Goal: Check status: Check status

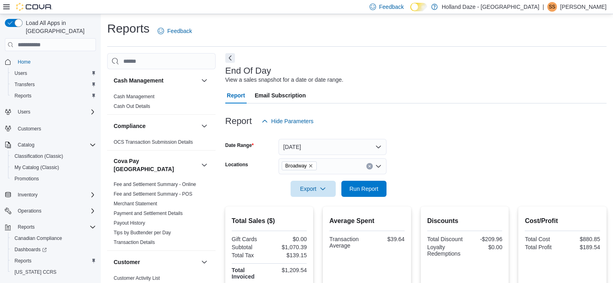
scroll to position [101, 0]
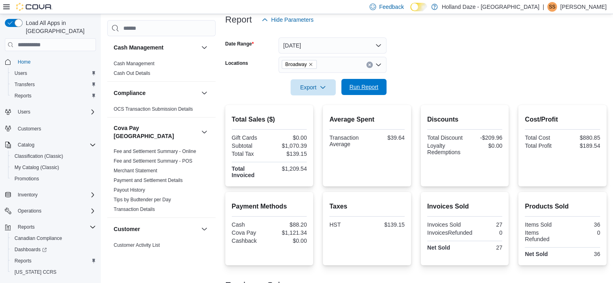
click at [355, 91] on span "Run Report" at bounding box center [363, 87] width 29 height 8
click at [369, 68] on div "Broadway" at bounding box center [332, 65] width 108 height 16
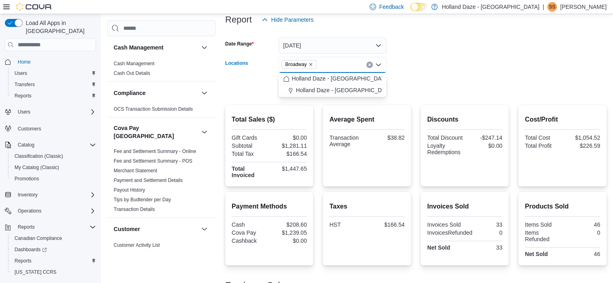
scroll to position [97, 0]
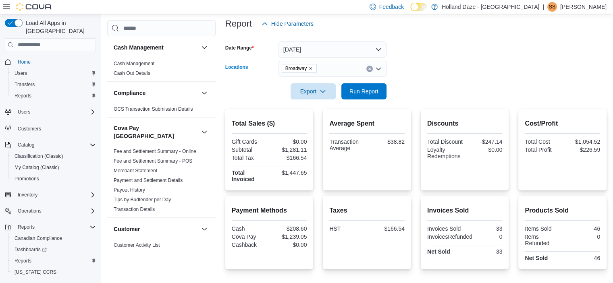
click at [368, 62] on div "Broadway Combo box. Selected. [GEOGRAPHIC_DATA]. Press Backspace to delete Broa…" at bounding box center [332, 69] width 108 height 16
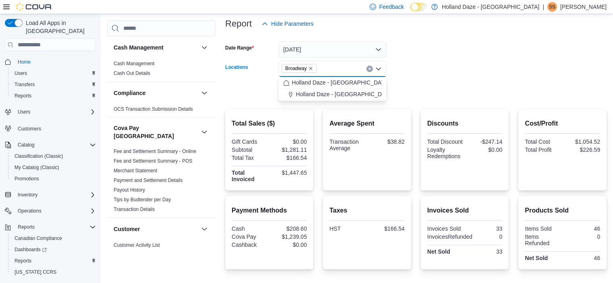
click at [370, 72] on div "Broadway Combo box. Selected. [GEOGRAPHIC_DATA]. Press Backspace to delete Broa…" at bounding box center [332, 69] width 108 height 16
click at [368, 66] on button "Clear input" at bounding box center [369, 69] width 6 height 6
click at [343, 108] on span "Holland Daze - [GEOGRAPHIC_DATA]" at bounding box center [344, 106] width 97 height 8
click at [401, 76] on form "Date Range [DATE] Locations [GEOGRAPHIC_DATA] [GEOGRAPHIC_DATA] - [GEOGRAPHIC_D…" at bounding box center [415, 66] width 381 height 68
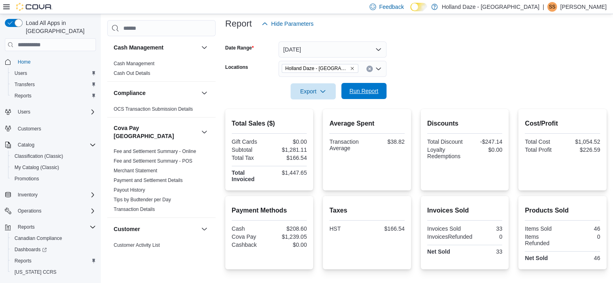
click at [358, 85] on span "Run Report" at bounding box center [363, 91] width 35 height 16
click at [367, 68] on button "Clear input" at bounding box center [369, 69] width 6 height 6
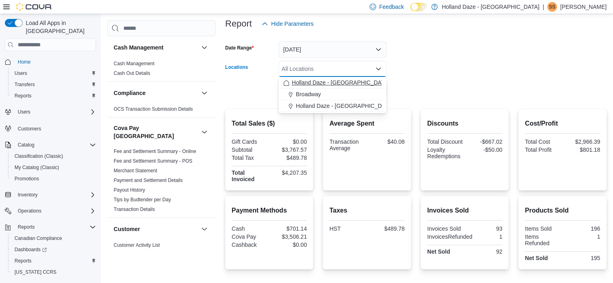
click at [355, 83] on span "Holland Daze - [GEOGRAPHIC_DATA]" at bounding box center [340, 83] width 97 height 8
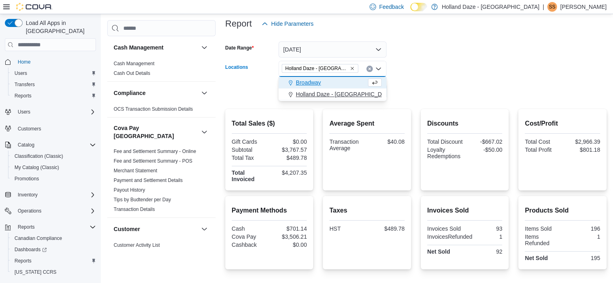
click at [352, 97] on span "Holland Daze - [GEOGRAPHIC_DATA]" at bounding box center [344, 94] width 97 height 8
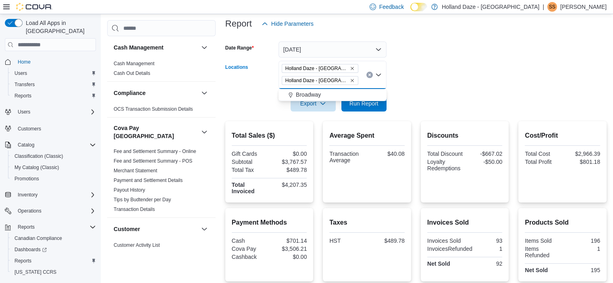
click at [371, 74] on icon "Clear input" at bounding box center [369, 74] width 3 height 3
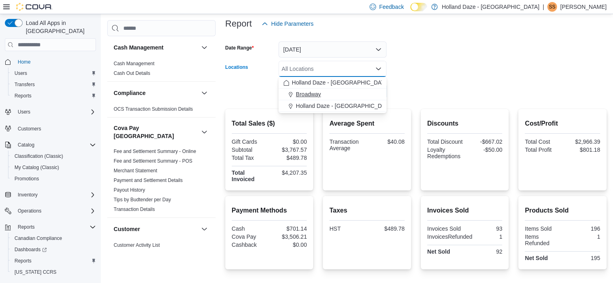
drag, startPoint x: 325, startPoint y: 91, endPoint x: 335, endPoint y: 90, distance: 10.2
click at [335, 90] on div "Broadway" at bounding box center [332, 94] width 98 height 8
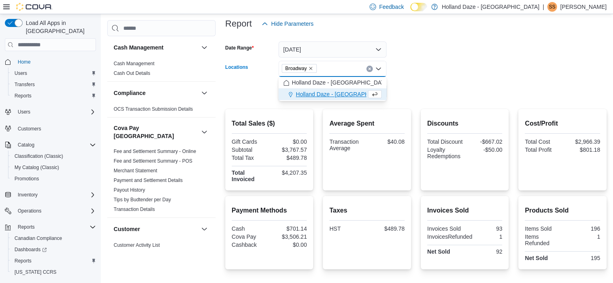
click at [369, 69] on icon "Clear input" at bounding box center [369, 69] width 2 height 2
click at [396, 69] on form "Date Range [DATE] Locations All Locations Combo box. Selected. Combo box input.…" at bounding box center [415, 66] width 381 height 68
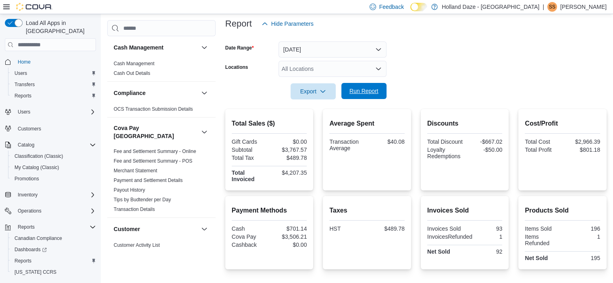
click at [358, 92] on span "Run Report" at bounding box center [363, 91] width 29 height 8
click at [359, 47] on button "[DATE]" at bounding box center [332, 49] width 108 height 16
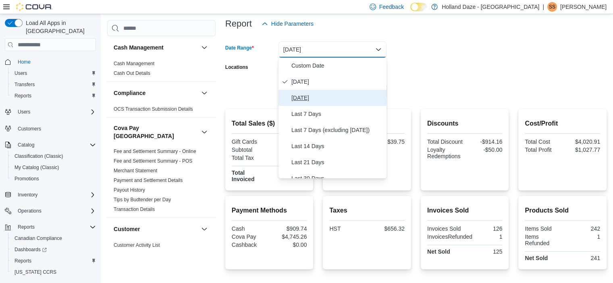
click at [334, 98] on span "[DATE]" at bounding box center [337, 98] width 92 height 10
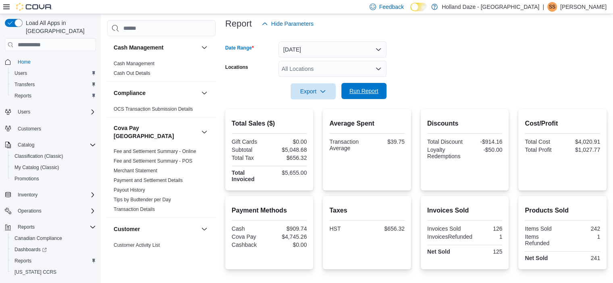
click at [359, 93] on span "Run Report" at bounding box center [363, 91] width 29 height 8
click at [379, 66] on icon "Open list of options" at bounding box center [378, 69] width 6 height 6
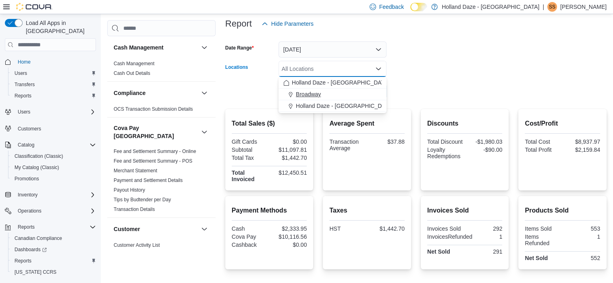
click at [354, 94] on div "Broadway" at bounding box center [332, 94] width 98 height 8
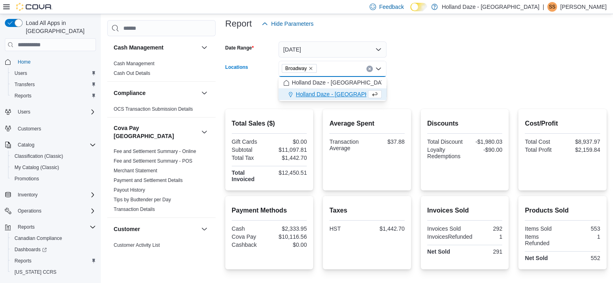
click at [400, 97] on form "Date Range [DATE] Locations [GEOGRAPHIC_DATA] Combo box. Selected. [GEOGRAPHIC_…" at bounding box center [415, 66] width 381 height 68
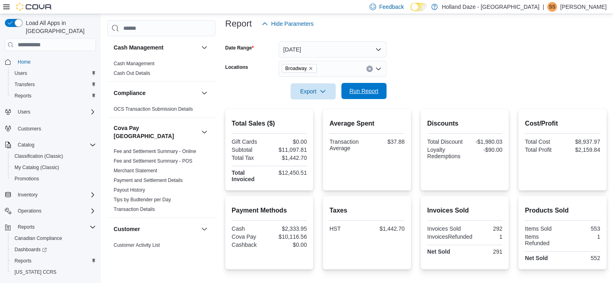
click at [362, 95] on span "Run Report" at bounding box center [363, 91] width 29 height 8
click at [369, 69] on icon "Clear input" at bounding box center [369, 69] width 2 height 2
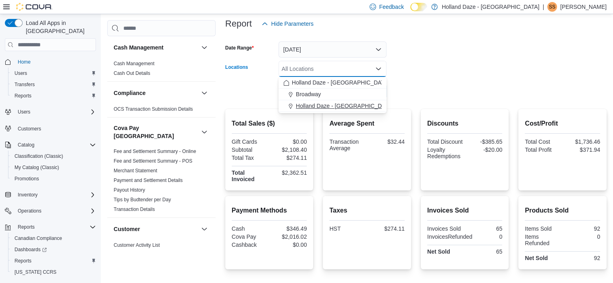
click at [354, 108] on span "Holland Daze - [GEOGRAPHIC_DATA]" at bounding box center [344, 106] width 97 height 8
click at [409, 97] on form "Date Range [DATE] Locations [GEOGRAPHIC_DATA] [GEOGRAPHIC_DATA] - [GEOGRAPHIC_D…" at bounding box center [415, 66] width 381 height 68
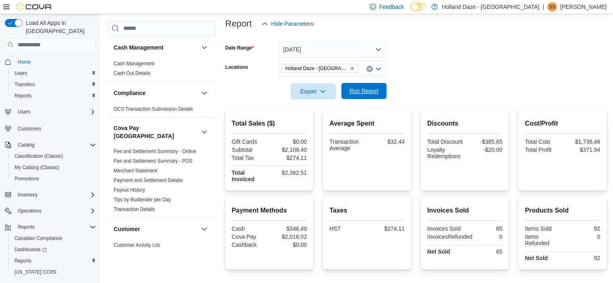
click at [362, 89] on span "Run Report" at bounding box center [363, 91] width 29 height 8
click at [369, 70] on icon "Clear input" at bounding box center [369, 68] width 3 height 3
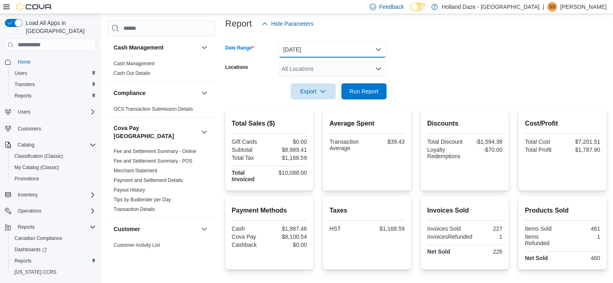
click at [379, 50] on button "[DATE]" at bounding box center [332, 49] width 108 height 16
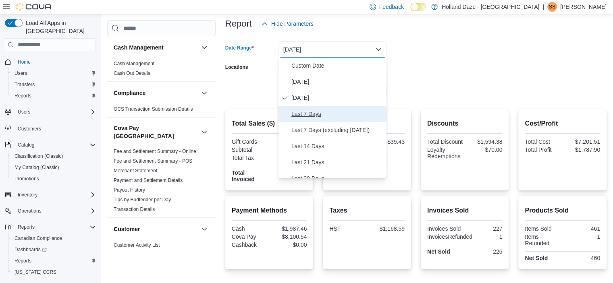
click at [346, 118] on span "Last 7 Days" at bounding box center [337, 114] width 92 height 10
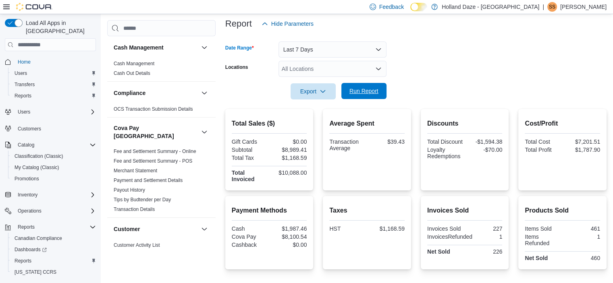
click at [367, 88] on span "Run Report" at bounding box center [363, 91] width 29 height 8
click at [377, 67] on icon "Open list of options" at bounding box center [378, 69] width 6 height 6
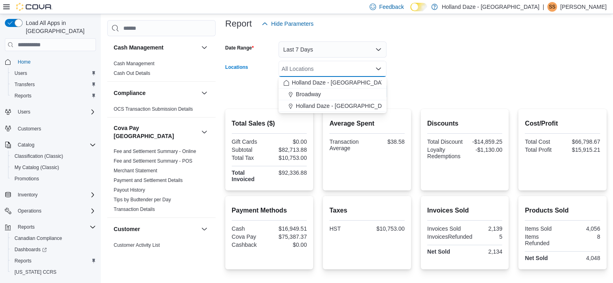
click at [434, 47] on form "Date Range Last 7 Days Locations All Locations Combo box. Selected. Combo box i…" at bounding box center [415, 66] width 381 height 68
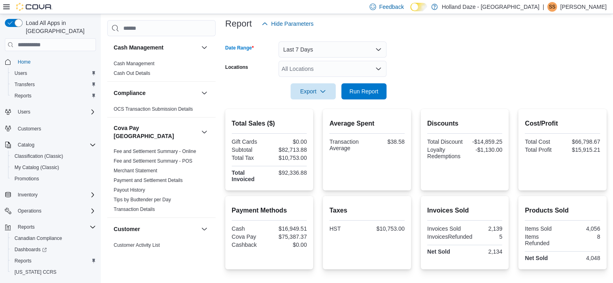
drag, startPoint x: 378, startPoint y: 51, endPoint x: 418, endPoint y: 32, distance: 44.1
click at [418, 32] on div at bounding box center [415, 37] width 381 height 10
click at [375, 46] on button "Last 7 Days" at bounding box center [332, 49] width 108 height 16
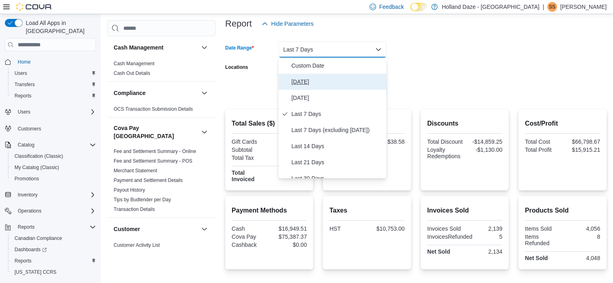
click at [376, 83] on span "[DATE]" at bounding box center [337, 82] width 92 height 10
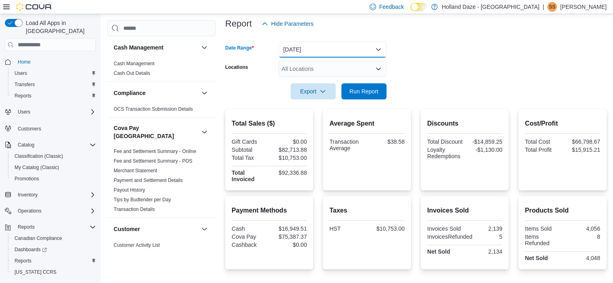
click at [379, 47] on button "[DATE]" at bounding box center [332, 49] width 108 height 16
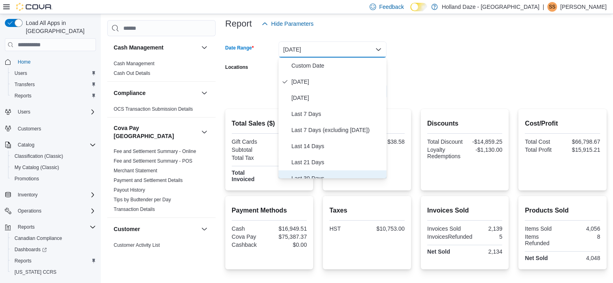
click at [309, 176] on span "Last 30 Days" at bounding box center [337, 179] width 92 height 10
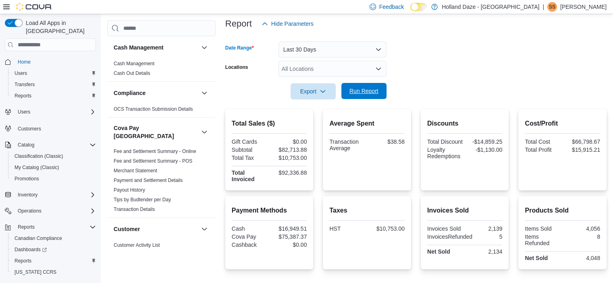
click at [371, 87] on span "Run Report" at bounding box center [363, 91] width 35 height 16
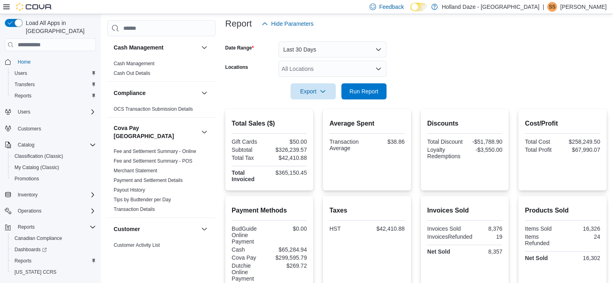
click at [463, 75] on form "Date Range Last 30 Days Locations All Locations Export Run Report" at bounding box center [415, 66] width 381 height 68
click at [373, 53] on button "Last 30 Days" at bounding box center [332, 49] width 108 height 16
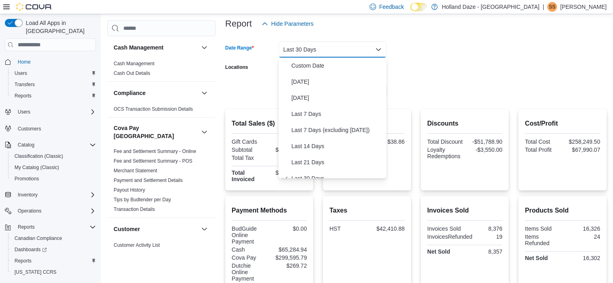
scroll to position [8, 0]
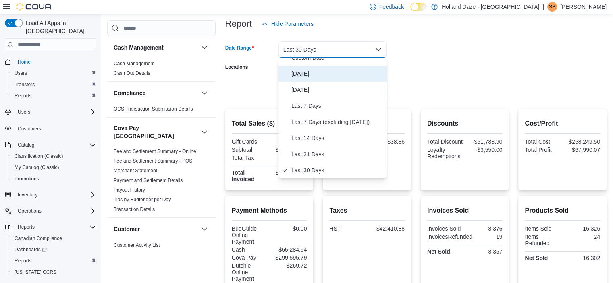
click at [340, 75] on span "[DATE]" at bounding box center [337, 74] width 92 height 10
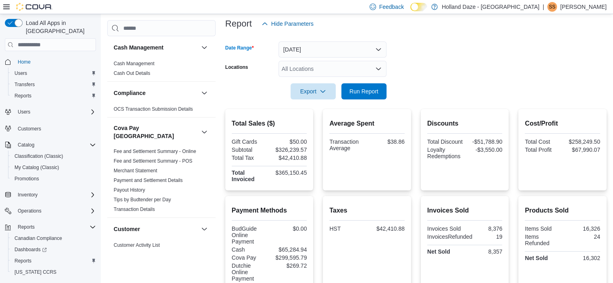
click at [375, 63] on div "All Locations" at bounding box center [332, 69] width 108 height 16
drag, startPoint x: 317, startPoint y: 96, endPoint x: 436, endPoint y: 84, distance: 120.2
click at [436, 84] on form "Date Range [DATE] Locations All Locations Export Run Report" at bounding box center [415, 66] width 381 height 68
click at [336, 71] on div "All Locations" at bounding box center [332, 69] width 108 height 16
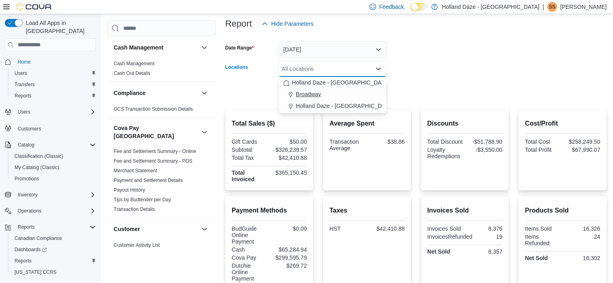
click at [304, 94] on span "Broadway" at bounding box center [308, 94] width 25 height 8
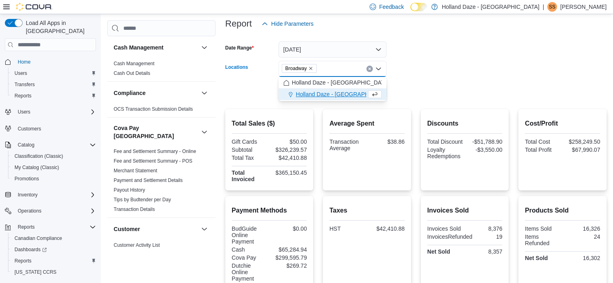
click at [396, 90] on form "Date Range [DATE] Locations [GEOGRAPHIC_DATA] Combo box. Selected. [GEOGRAPHIC_…" at bounding box center [415, 66] width 381 height 68
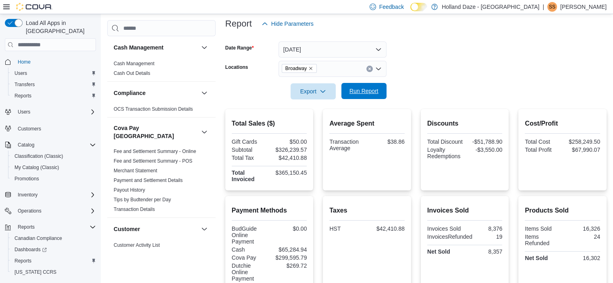
click at [359, 84] on span "Run Report" at bounding box center [363, 91] width 35 height 16
